Goal: Task Accomplishment & Management: Manage account settings

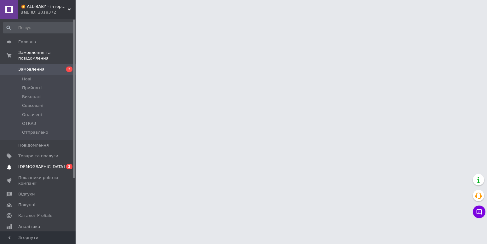
click at [38, 164] on span "[DEMOGRAPHIC_DATA]" at bounding box center [41, 167] width 47 height 6
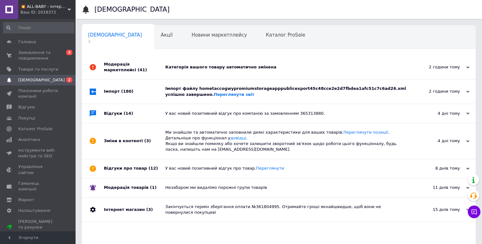
click at [227, 99] on div "Імпорт файлу hometaccogwypromiumstorageapppublicexport45c48cce2e2d7fbdea1afc51c…" at bounding box center [285, 91] width 241 height 24
click at [231, 74] on div "Категорія вашого товару автоматично змінена" at bounding box center [285, 67] width 241 height 24
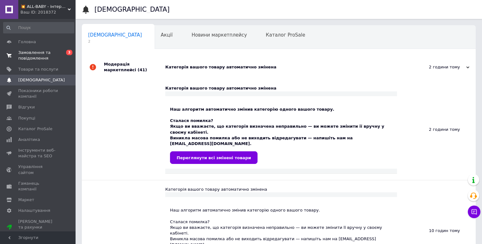
click at [45, 57] on span "Замовлення та повідомлення" at bounding box center [38, 55] width 40 height 11
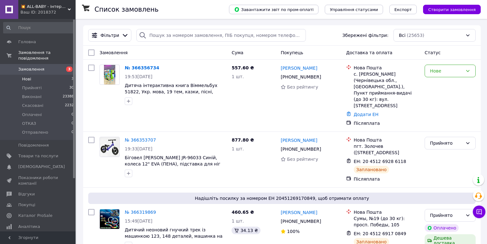
click at [37, 75] on li "Нові 3" at bounding box center [38, 79] width 77 height 9
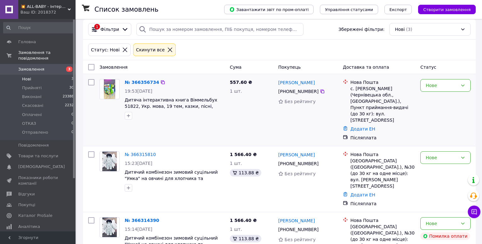
scroll to position [9, 0]
